Goal: Download file/media

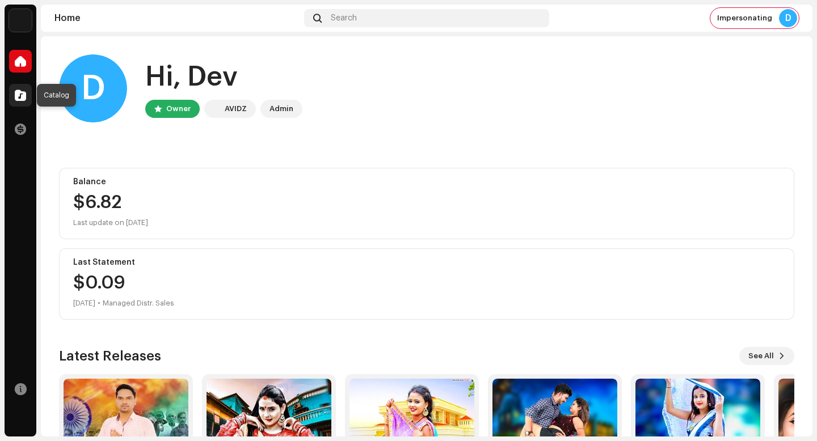
click at [24, 95] on span at bounding box center [20, 95] width 11 height 9
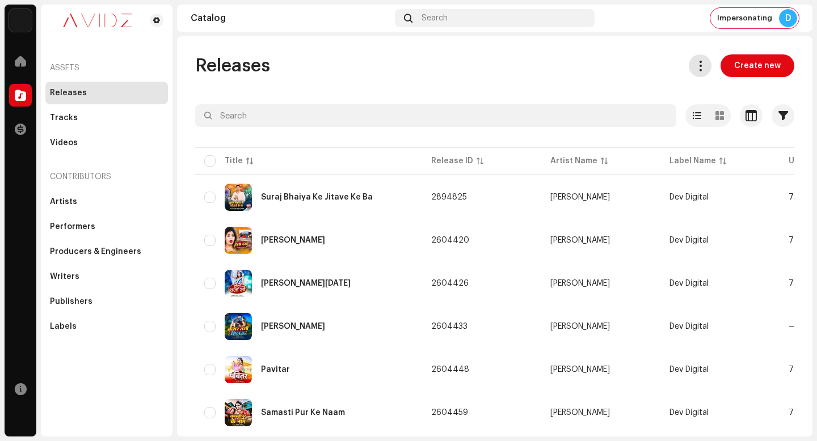
click at [696, 63] on span at bounding box center [700, 65] width 11 height 9
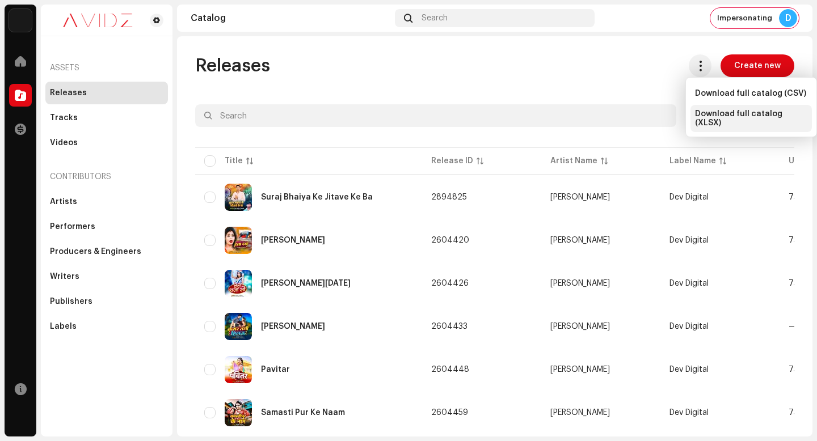
click at [718, 114] on span "Download full catalog (XLSX)" at bounding box center [751, 118] width 112 height 18
click at [476, 76] on div "Releases Create new" at bounding box center [494, 65] width 599 height 23
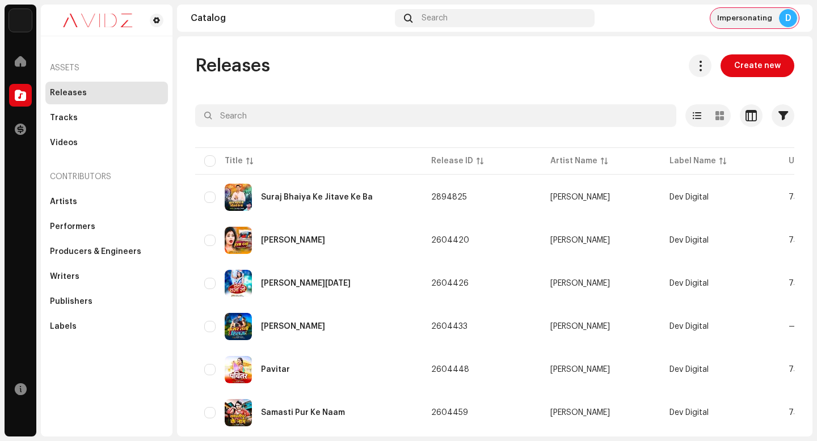
click at [740, 19] on span "Impersonating" at bounding box center [744, 18] width 55 height 9
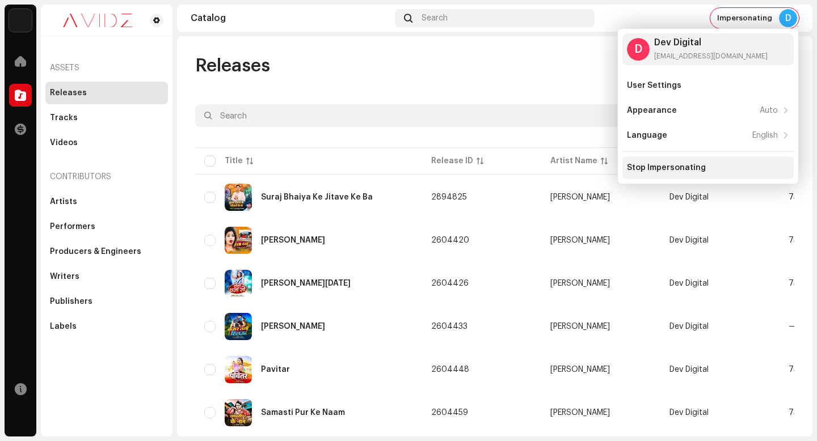
click at [673, 161] on div "Stop Impersonating" at bounding box center [707, 168] width 171 height 23
